Goal: Task Accomplishment & Management: Manage account settings

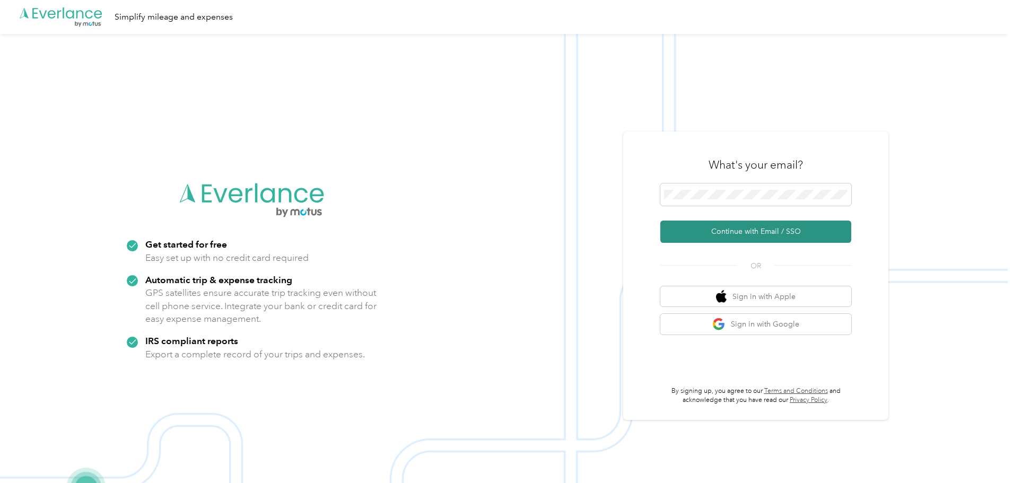
click at [763, 228] on button "Continue with Email / SSO" at bounding box center [755, 232] width 191 height 22
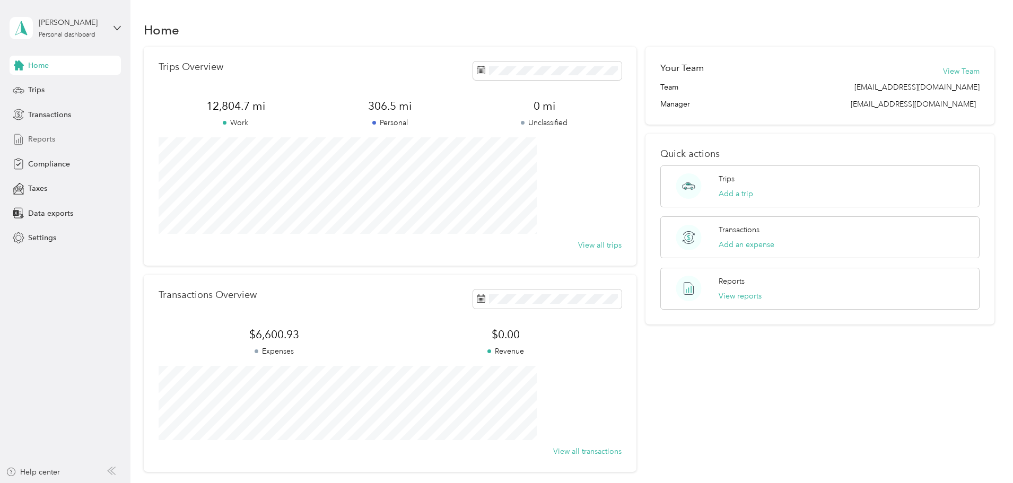
click at [40, 135] on span "Reports" at bounding box center [41, 139] width 27 height 11
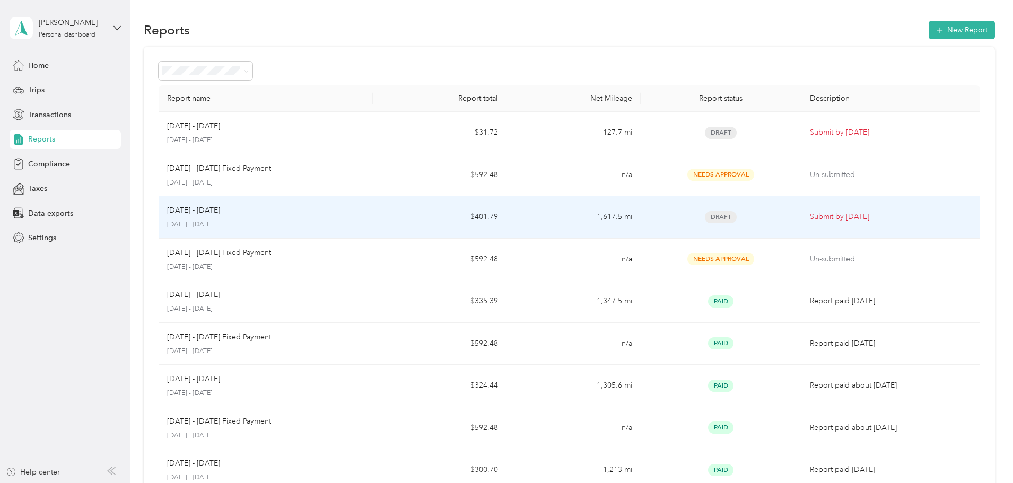
click at [810, 215] on p "Submit by [DATE]" at bounding box center [891, 217] width 162 height 12
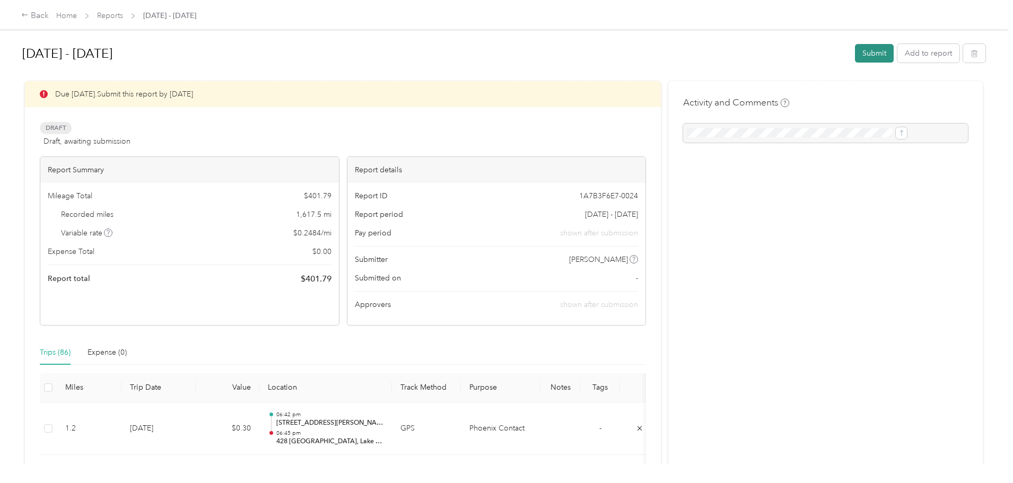
click at [855, 50] on button "Submit" at bounding box center [874, 53] width 39 height 19
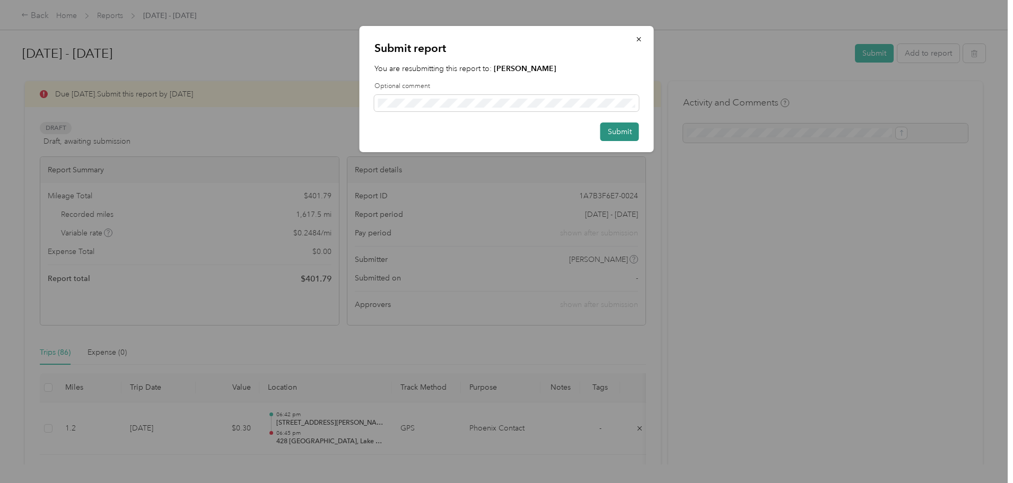
click at [619, 132] on button "Submit" at bounding box center [620, 132] width 39 height 19
